Goal: Obtain resource: Obtain resource

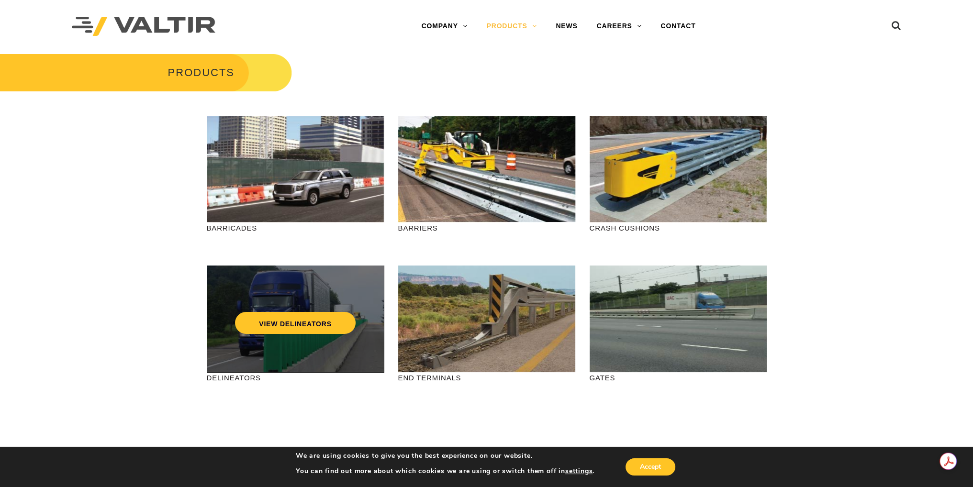
click at [267, 305] on div "VIEW DELINEATORS" at bounding box center [295, 303] width 139 height 32
click at [297, 327] on link "VIEW DELINEATORS" at bounding box center [295, 323] width 121 height 22
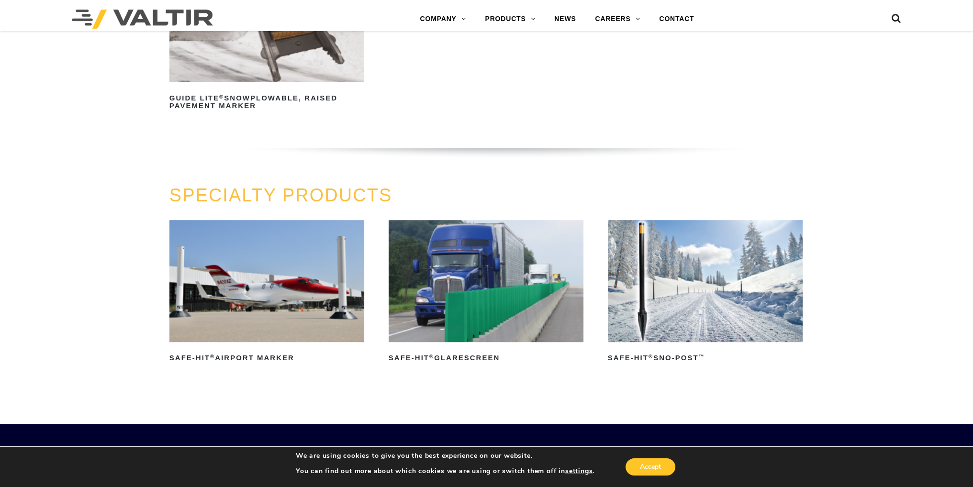
scroll to position [718, 0]
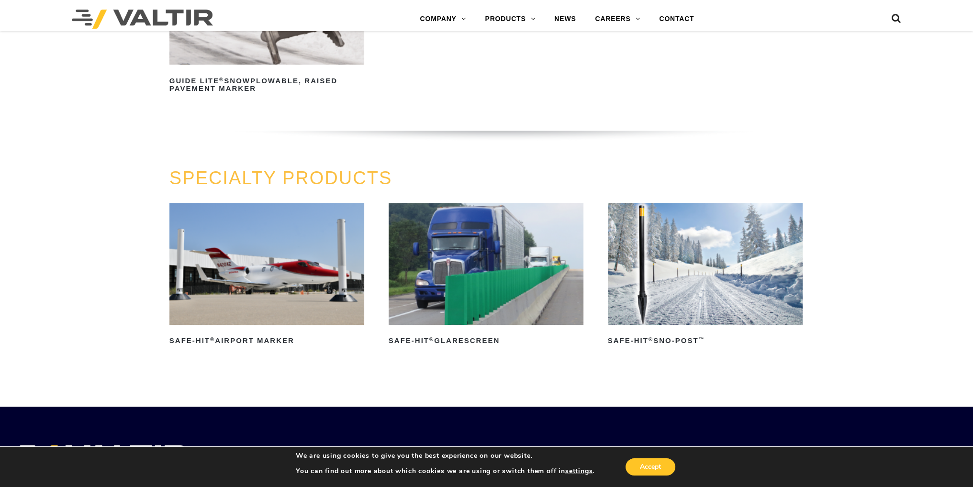
click at [509, 300] on img at bounding box center [486, 264] width 195 height 122
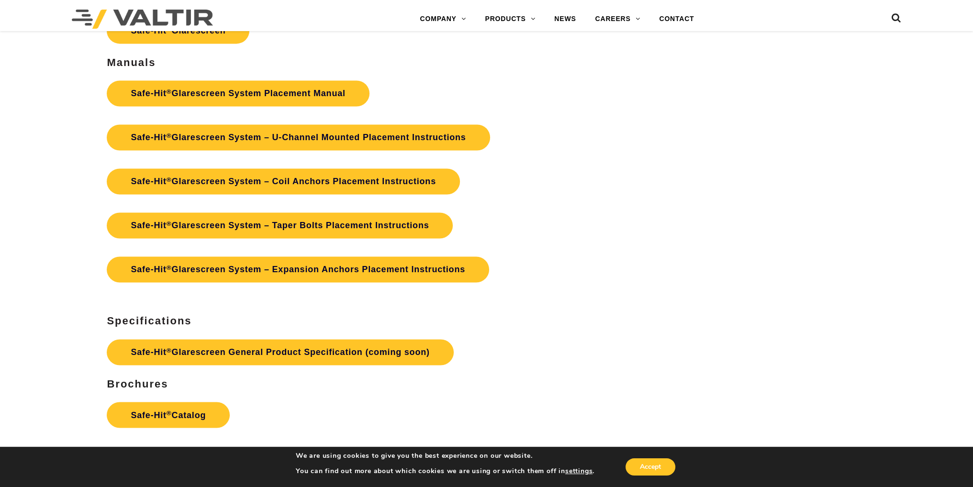
scroll to position [2010, 0]
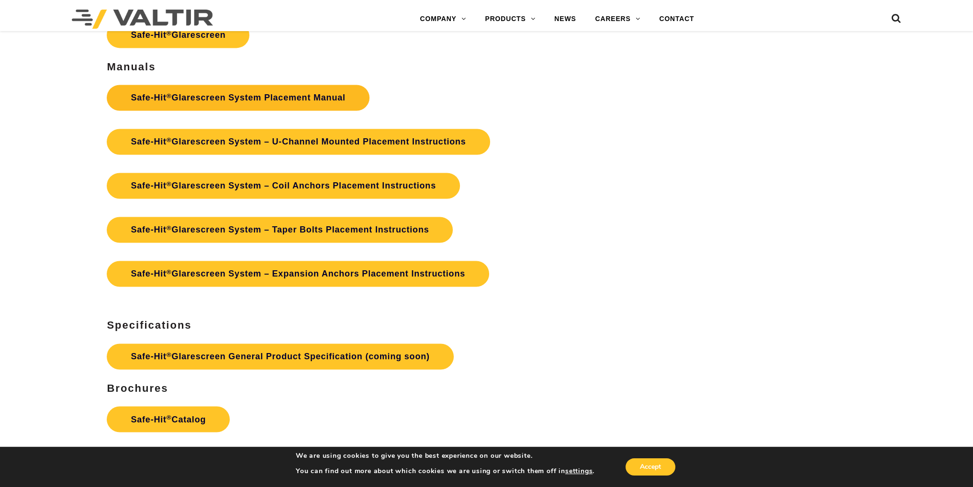
click at [315, 94] on link "Safe-Hit ® Glarescreen System Placement Manual" at bounding box center [238, 98] width 262 height 26
